Goal: Navigation & Orientation: Understand site structure

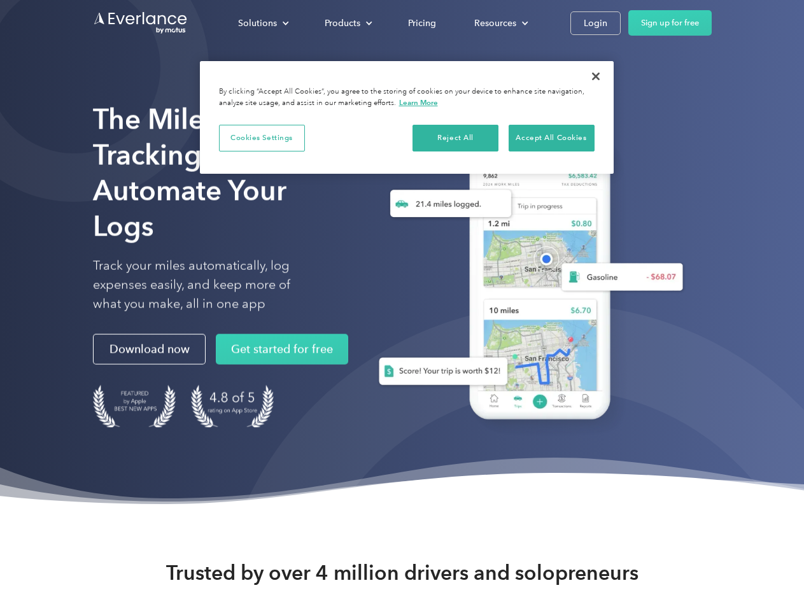
click at [263, 23] on div "Solutions" at bounding box center [257, 23] width 39 height 16
click at [347, 23] on div "Products" at bounding box center [343, 23] width 36 height 16
click at [500, 23] on div "Resources" at bounding box center [495, 23] width 42 height 16
click at [262, 138] on button "Cookies Settings" at bounding box center [262, 138] width 86 height 27
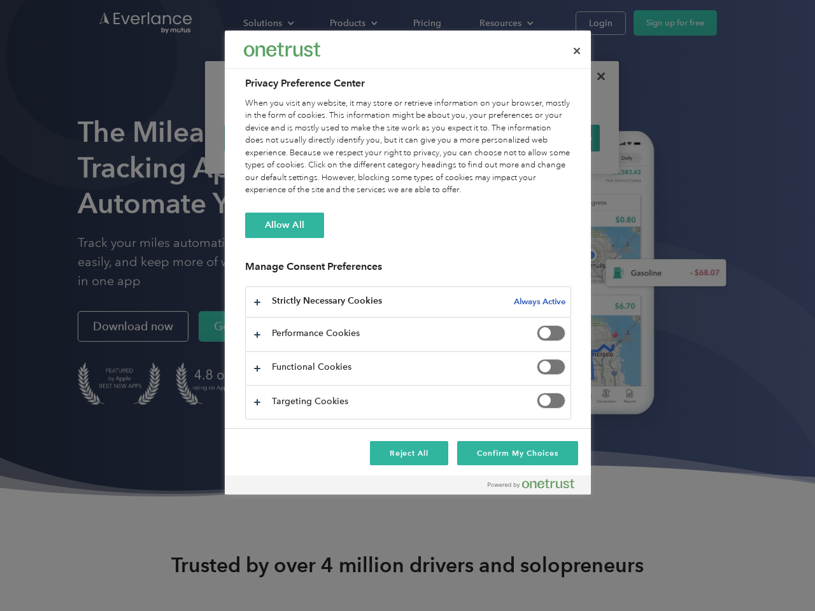
click at [456, 138] on div "When you visit any website, it may store or retrieve information on your browse…" at bounding box center [408, 146] width 326 height 99
click at [552, 138] on div "When you visit any website, it may store or retrieve information on your browse…" at bounding box center [408, 146] width 326 height 99
click at [596, 76] on div at bounding box center [407, 305] width 815 height 611
